Goal: Information Seeking & Learning: Find specific fact

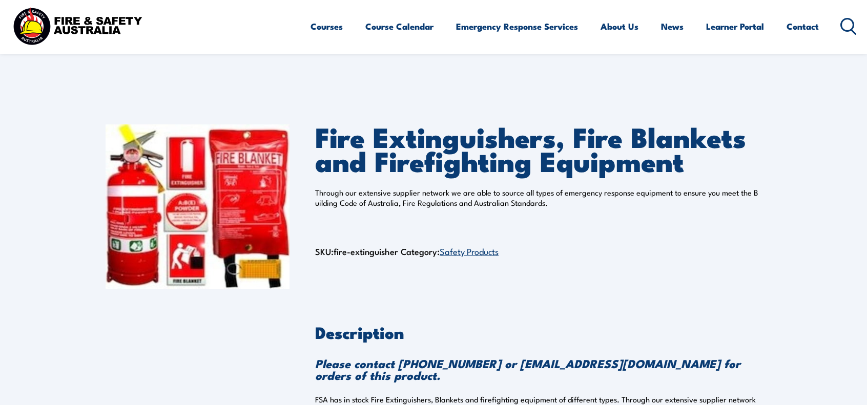
click at [844, 20] on icon at bounding box center [848, 26] width 16 height 17
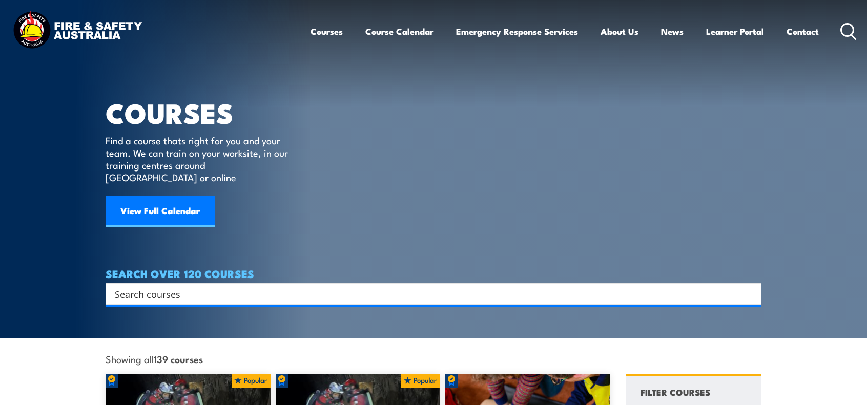
click at [373, 286] on input "Search input" at bounding box center [427, 293] width 624 height 15
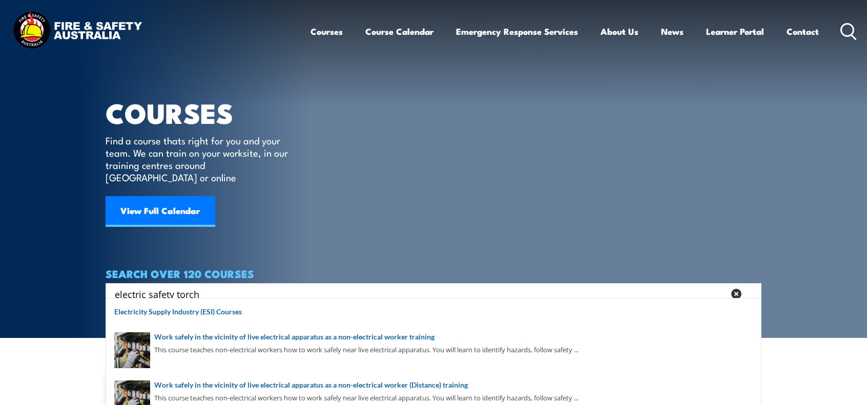
type input "electric safety torch"
